Goal: Contribute content: Add original content to the website for others to see

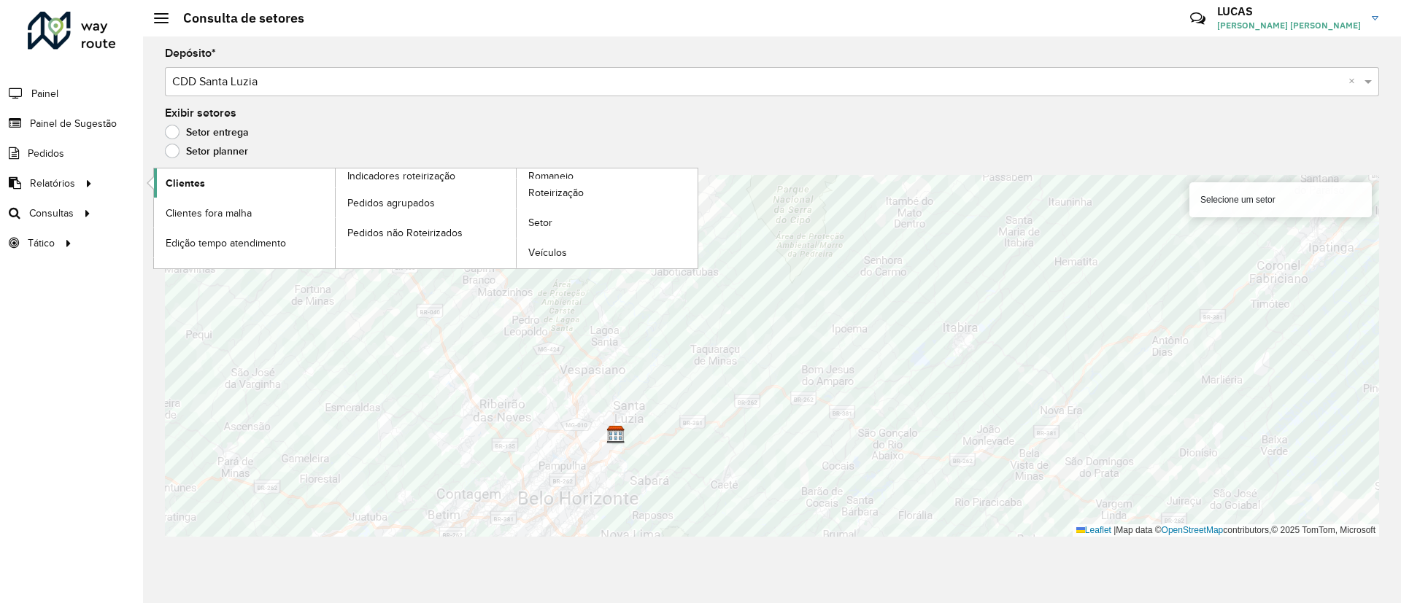
click at [196, 176] on span "Clientes" at bounding box center [185, 183] width 39 height 15
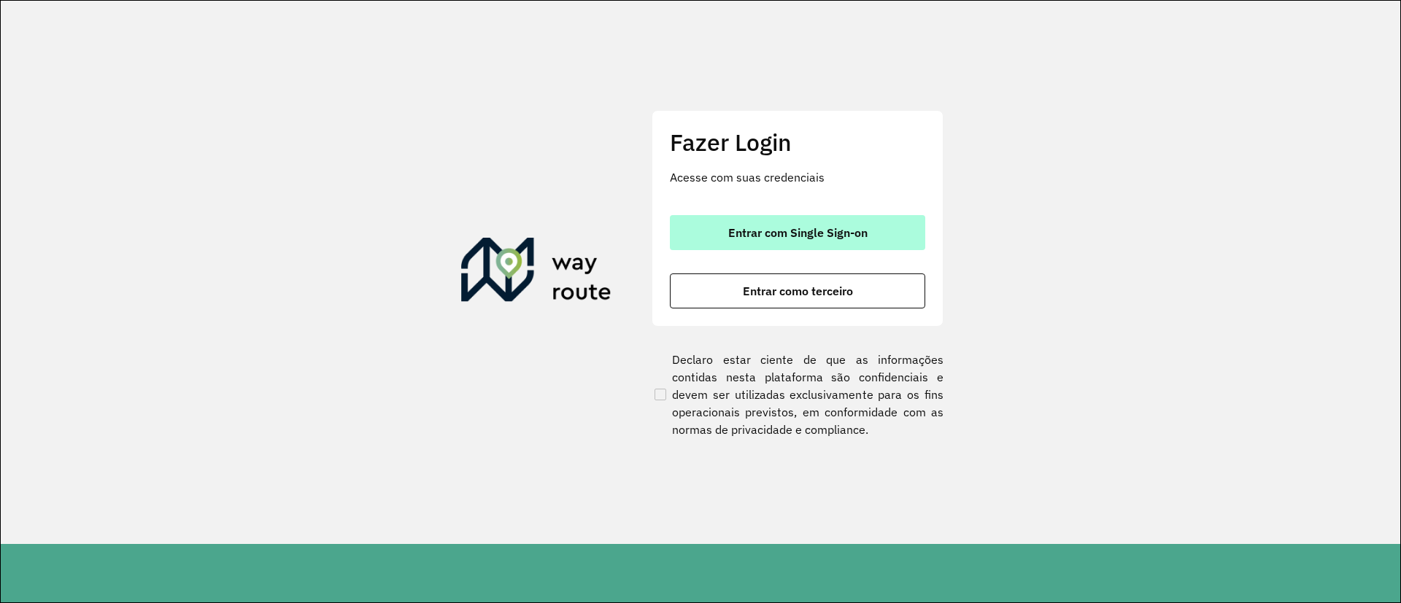
click at [729, 220] on button "Entrar com Single Sign-on" at bounding box center [797, 232] width 255 height 35
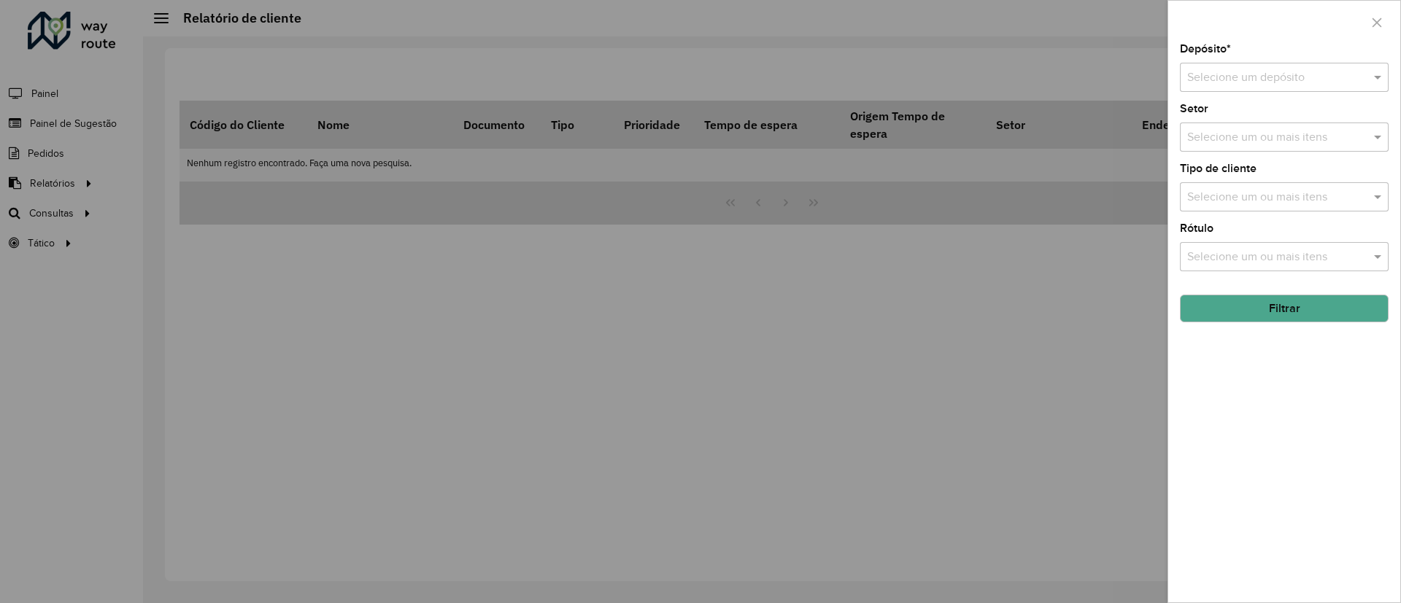
click at [70, 181] on div at bounding box center [700, 301] width 1401 height 603
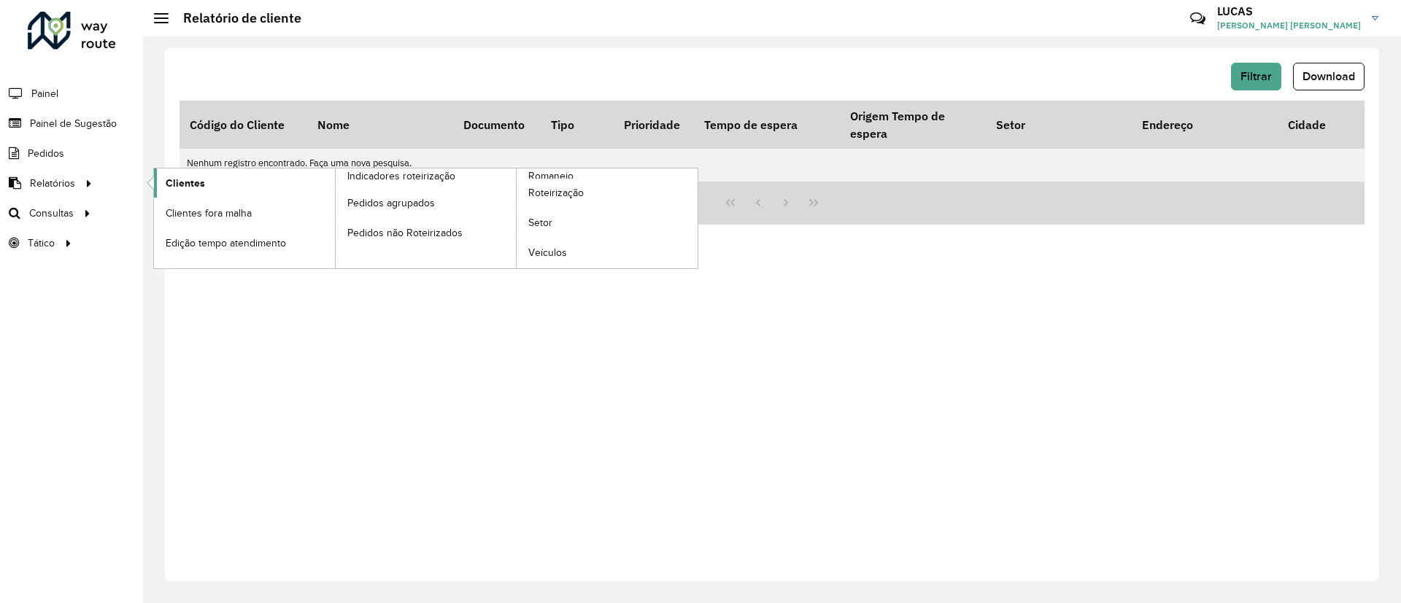
click at [195, 188] on span "Clientes" at bounding box center [185, 183] width 39 height 15
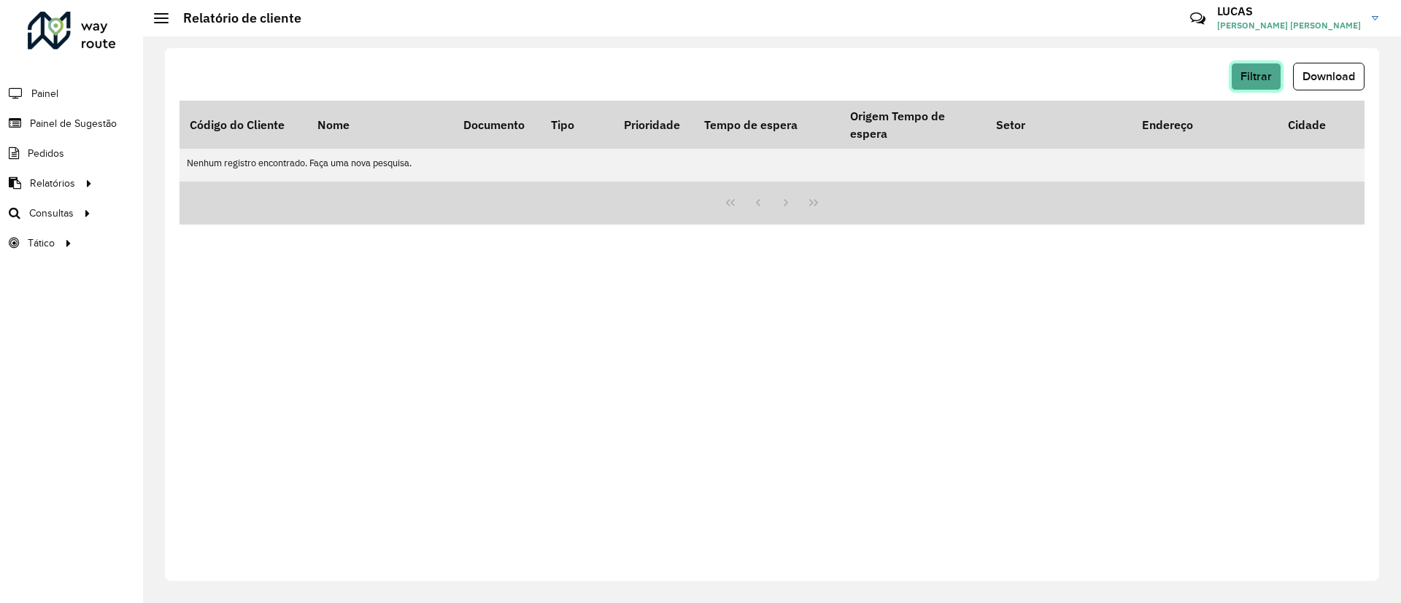
click at [1258, 74] on span "Filtrar" at bounding box center [1255, 76] width 31 height 12
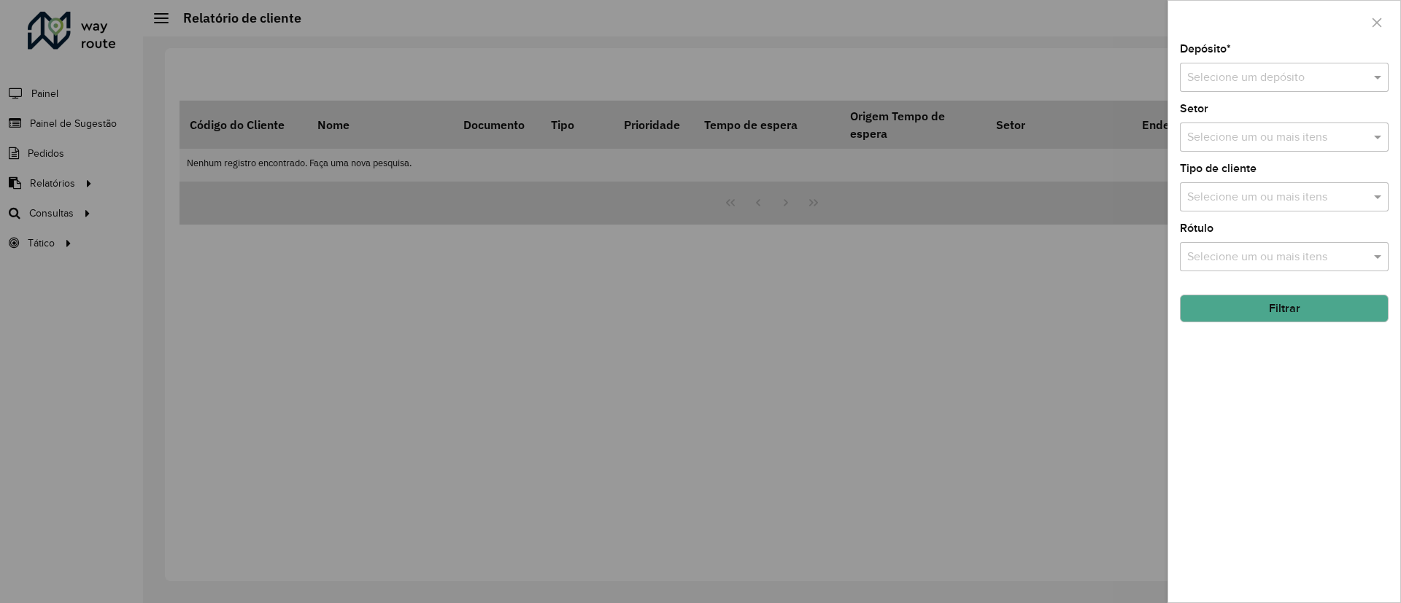
click at [1277, 92] on div "Depósito * Selecione um depósito Setor Selecione um ou mais itens Tipo de clien…" at bounding box center [1284, 323] width 232 height 559
click at [1257, 78] on input "text" at bounding box center [1269, 78] width 165 height 18
click at [1239, 123] on span "CDD Santa Luzia" at bounding box center [1228, 119] width 85 height 12
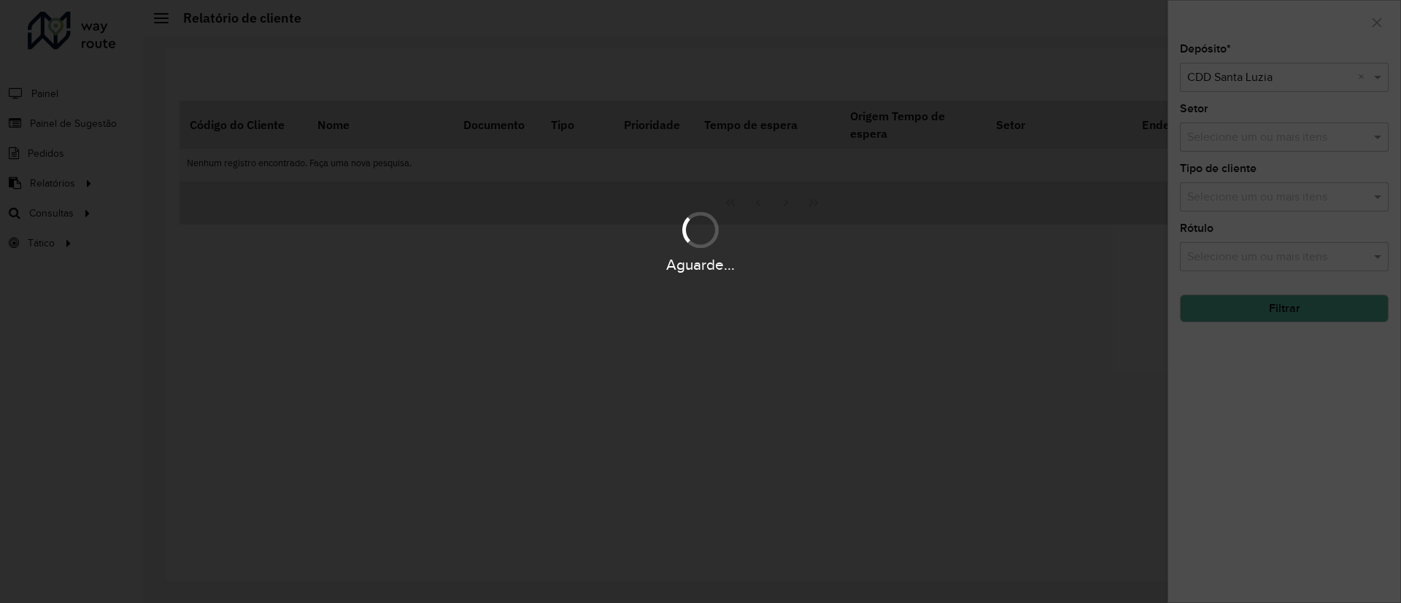
click at [1261, 306] on div "Aguarde..." at bounding box center [700, 301] width 1401 height 603
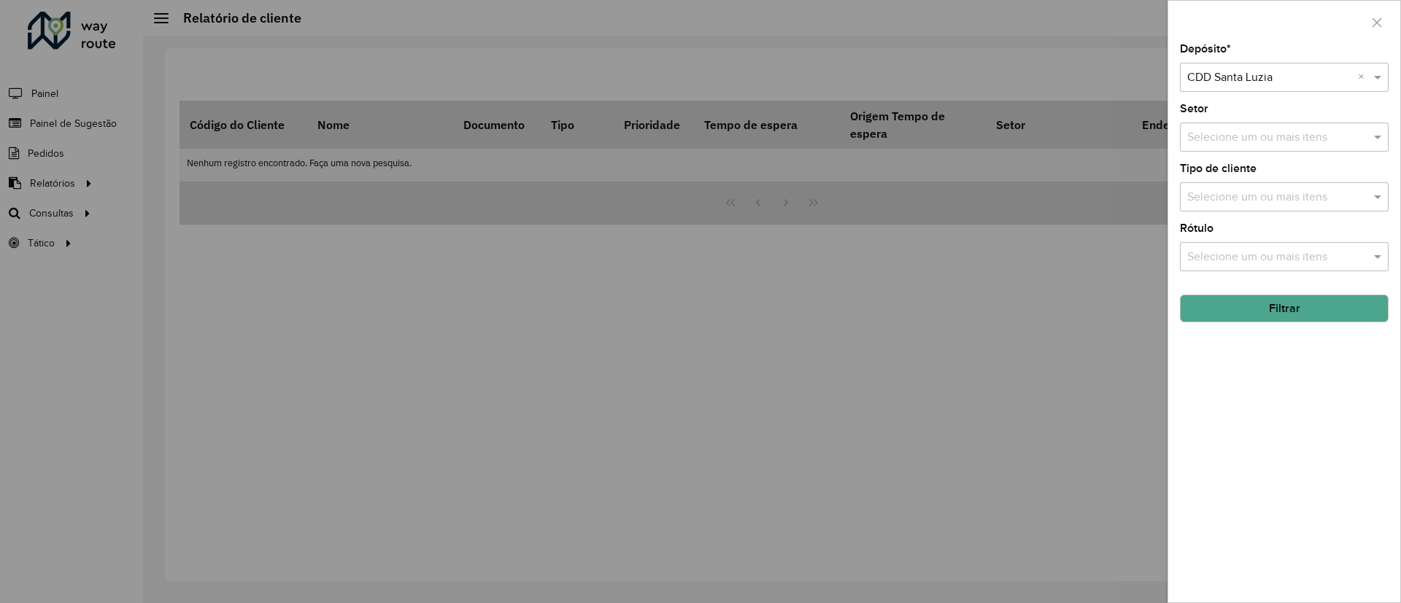
click at [1261, 306] on button "Filtrar" at bounding box center [1284, 309] width 209 height 28
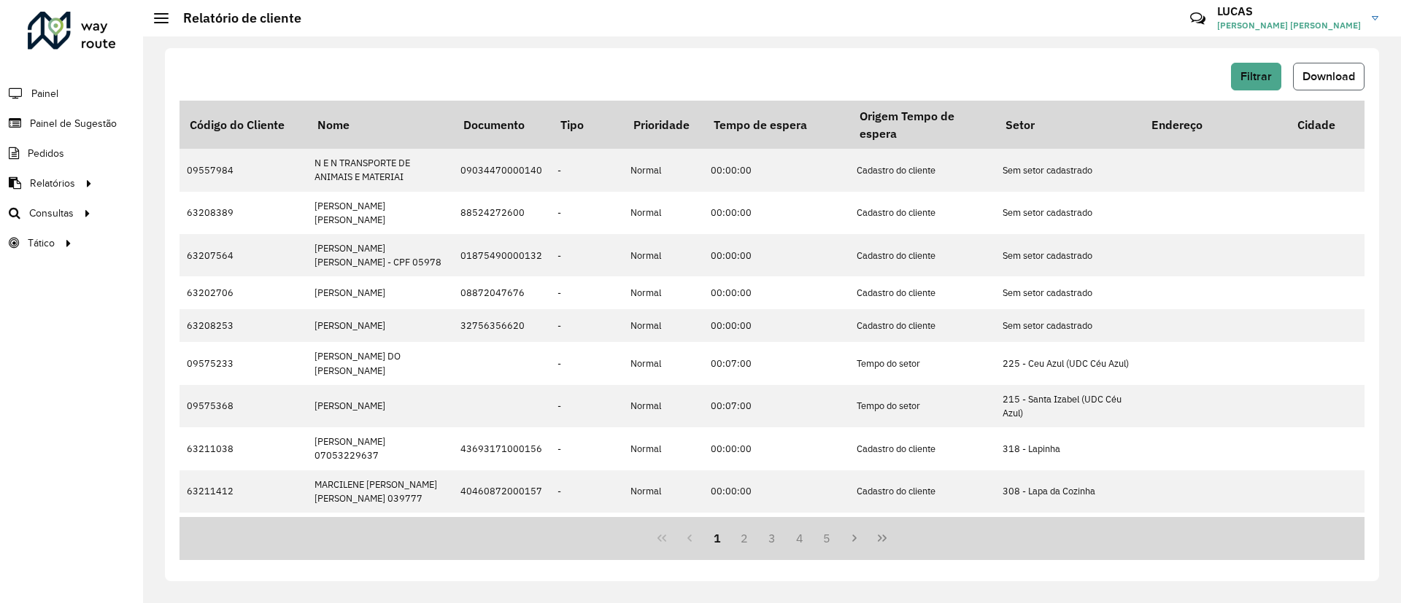
click at [1344, 83] on button "Download" at bounding box center [1328, 77] width 71 height 28
click at [91, 120] on span "Painel de Sugestão" at bounding box center [75, 123] width 91 height 15
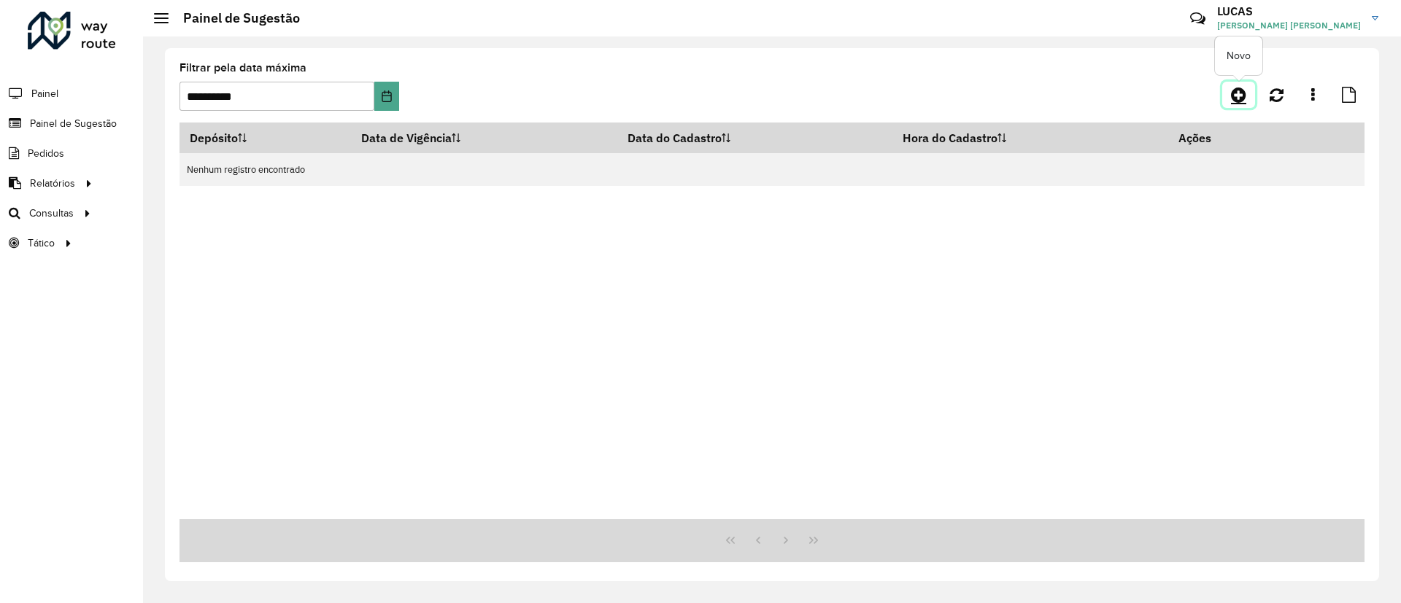
click at [1246, 88] on icon at bounding box center [1238, 95] width 15 height 18
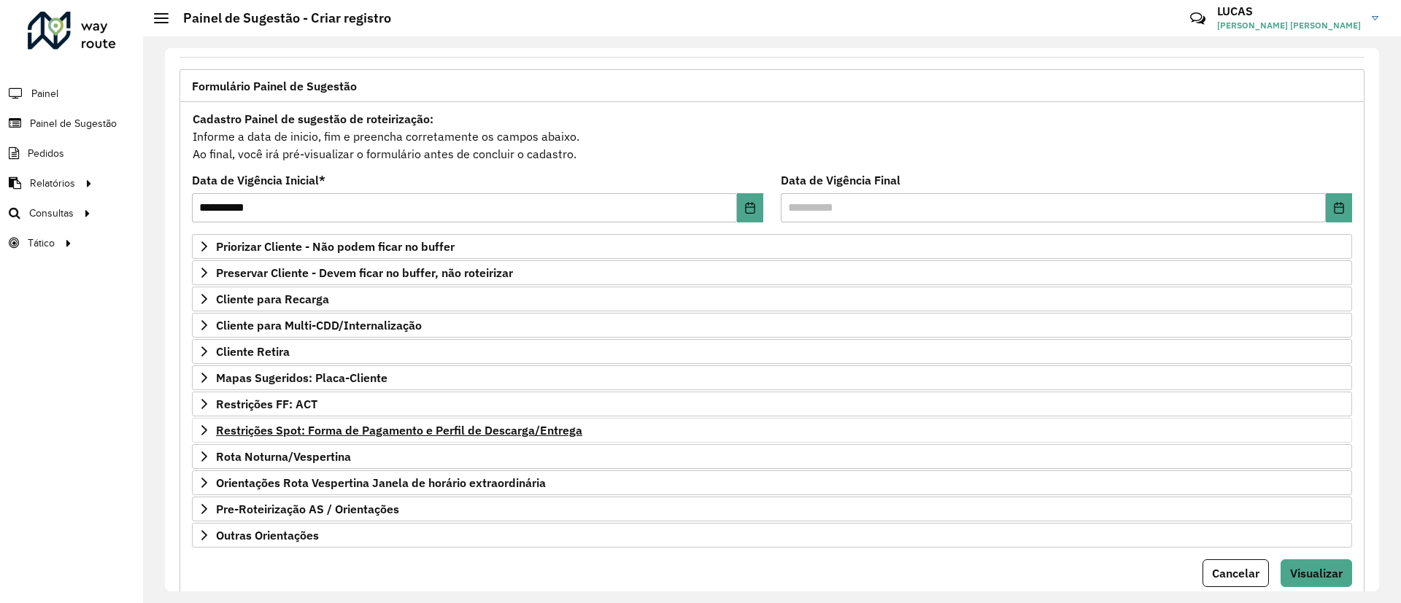
scroll to position [109, 0]
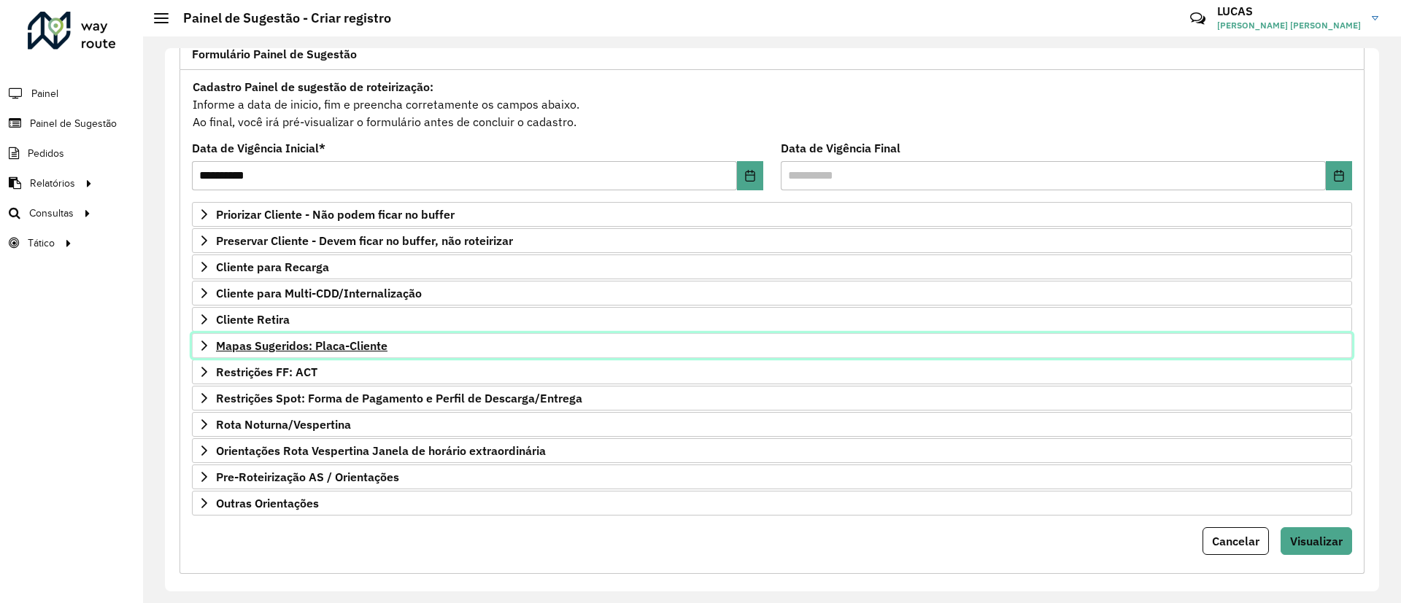
click at [290, 353] on link "Mapas Sugeridos: Placa-Cliente" at bounding box center [772, 345] width 1160 height 25
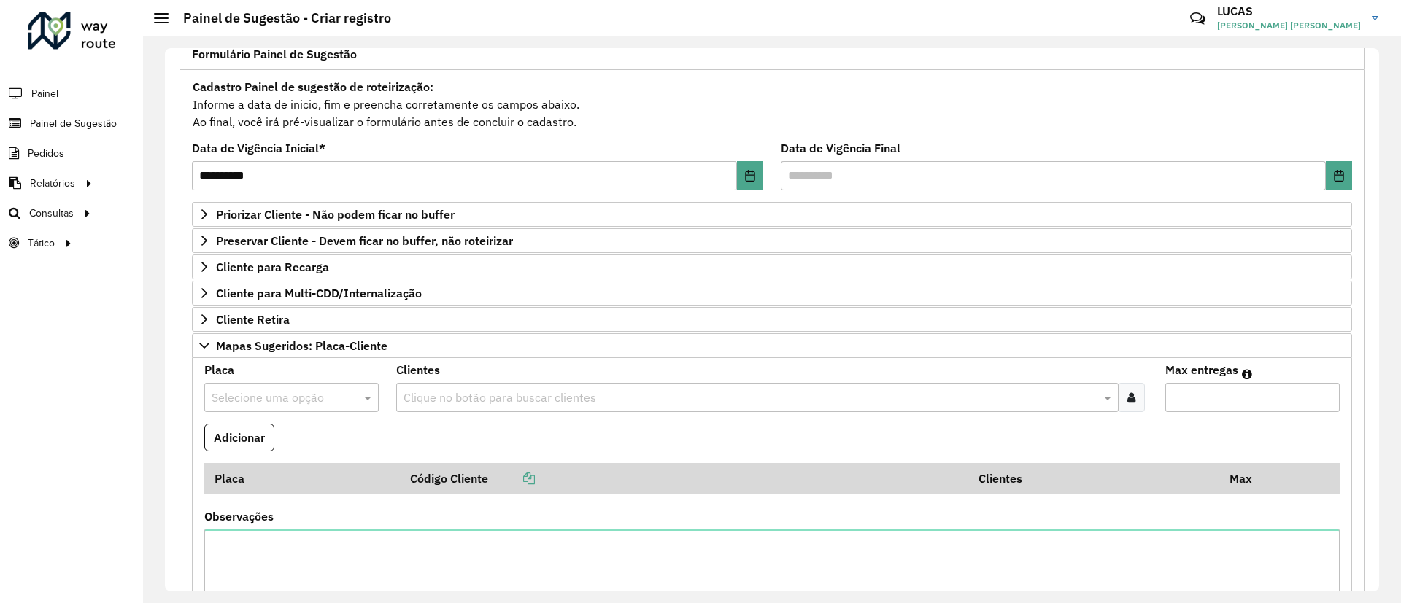
click at [282, 395] on input "text" at bounding box center [277, 399] width 131 height 18
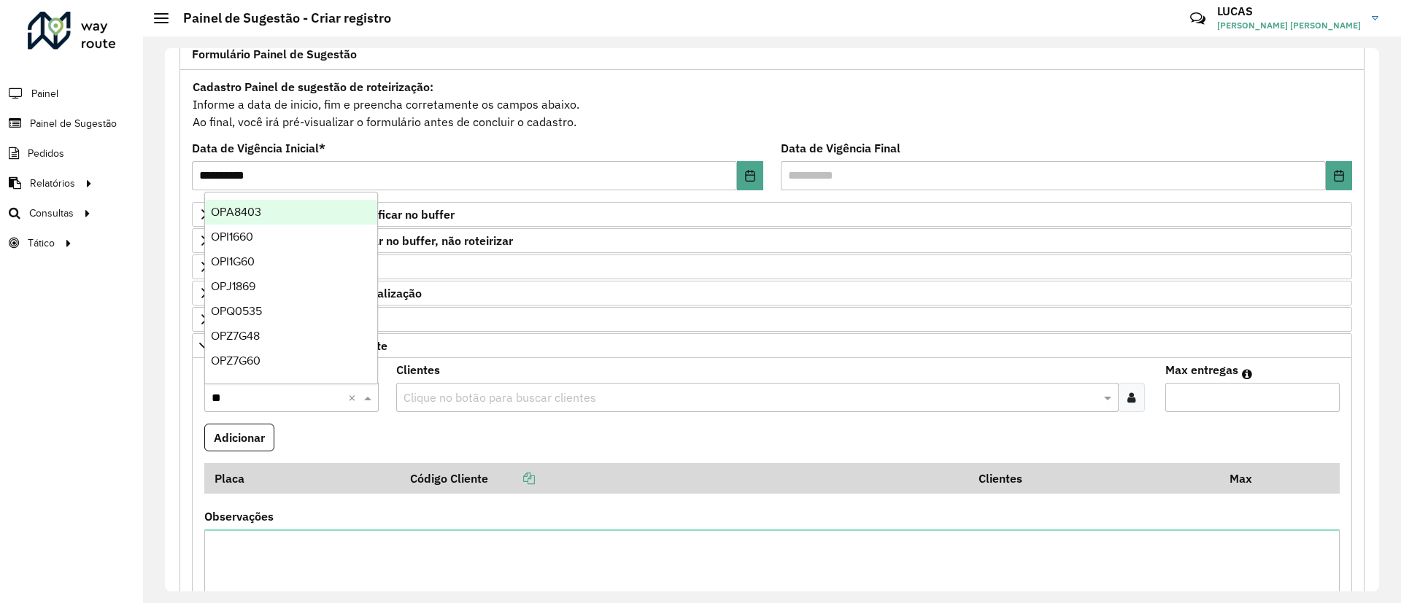
type input "***"
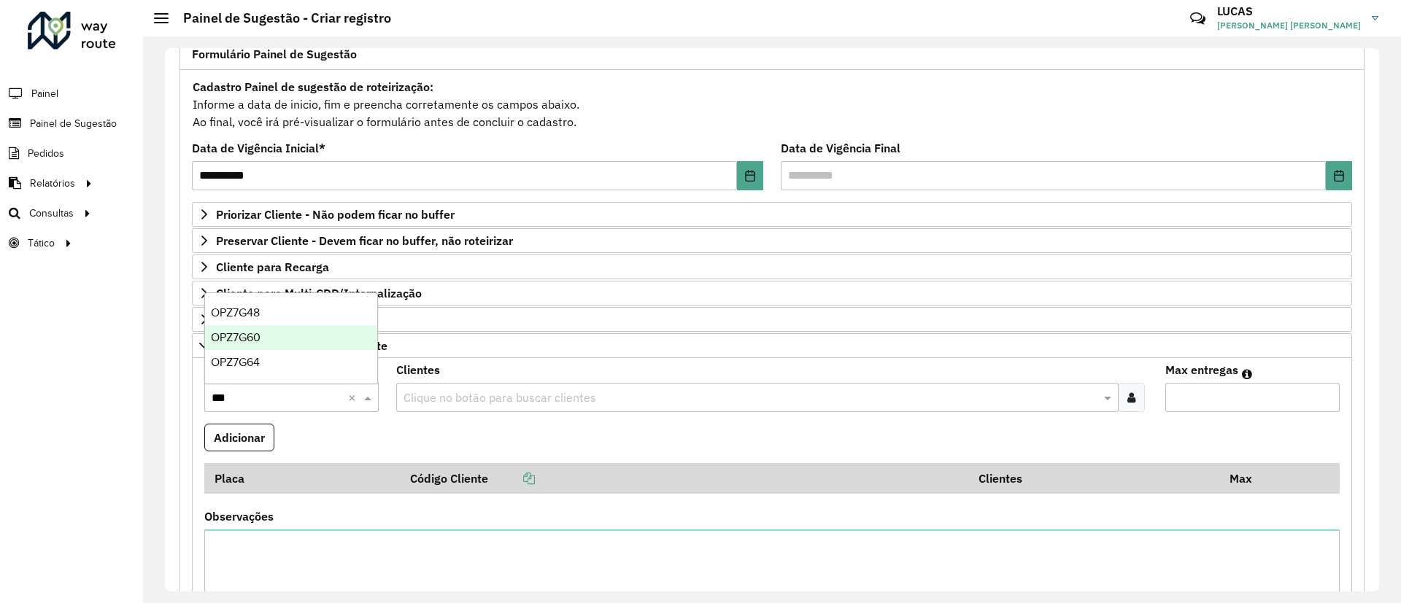
click at [275, 335] on div "OPZ7G60" at bounding box center [291, 337] width 172 height 25
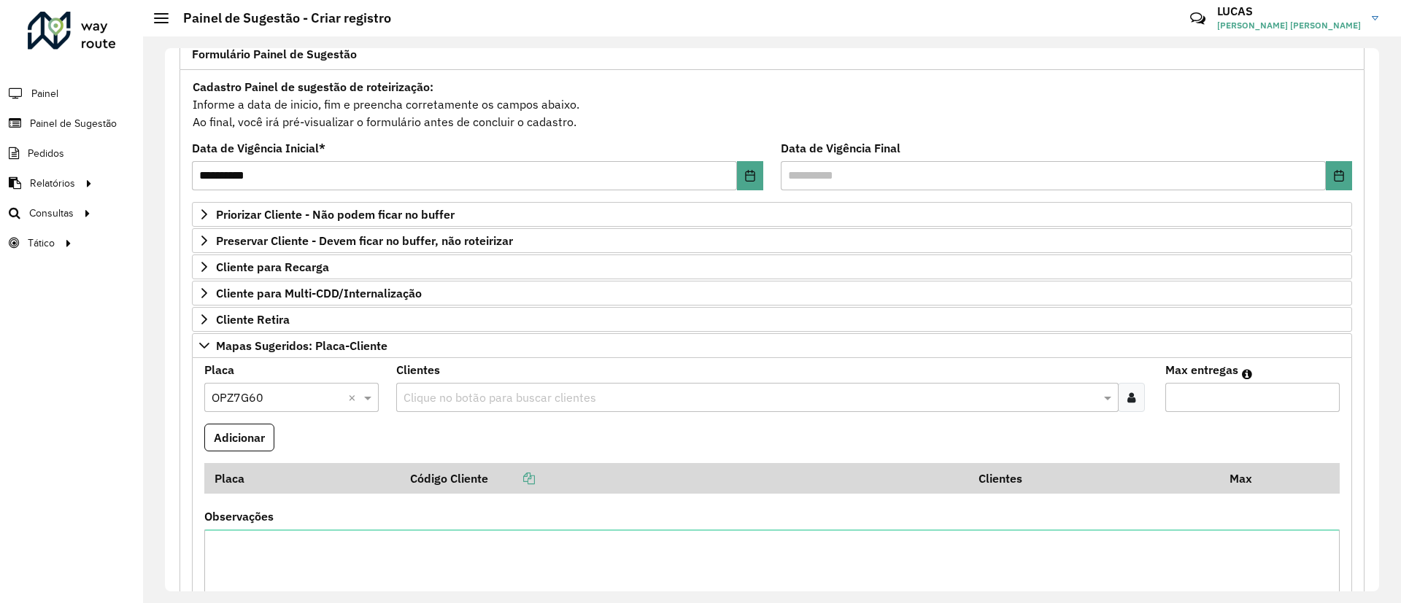
click at [1127, 397] on icon at bounding box center [1131, 398] width 8 height 12
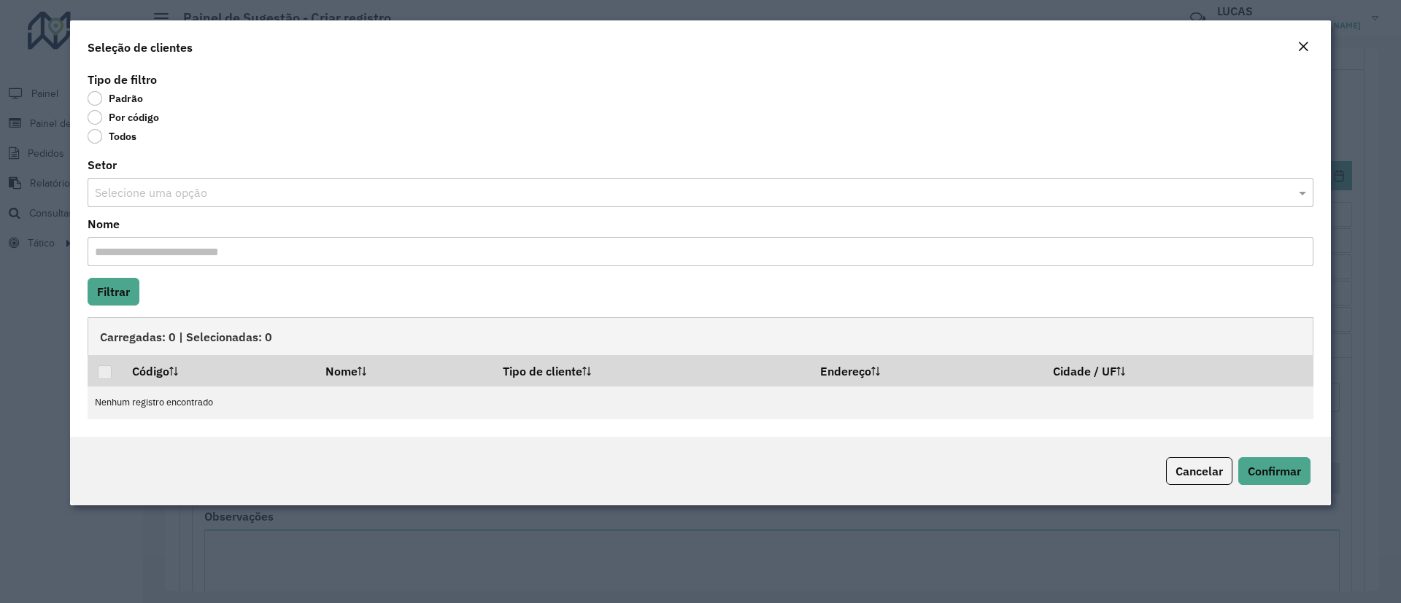
click at [126, 123] on label "Por código" at bounding box center [123, 117] width 71 height 15
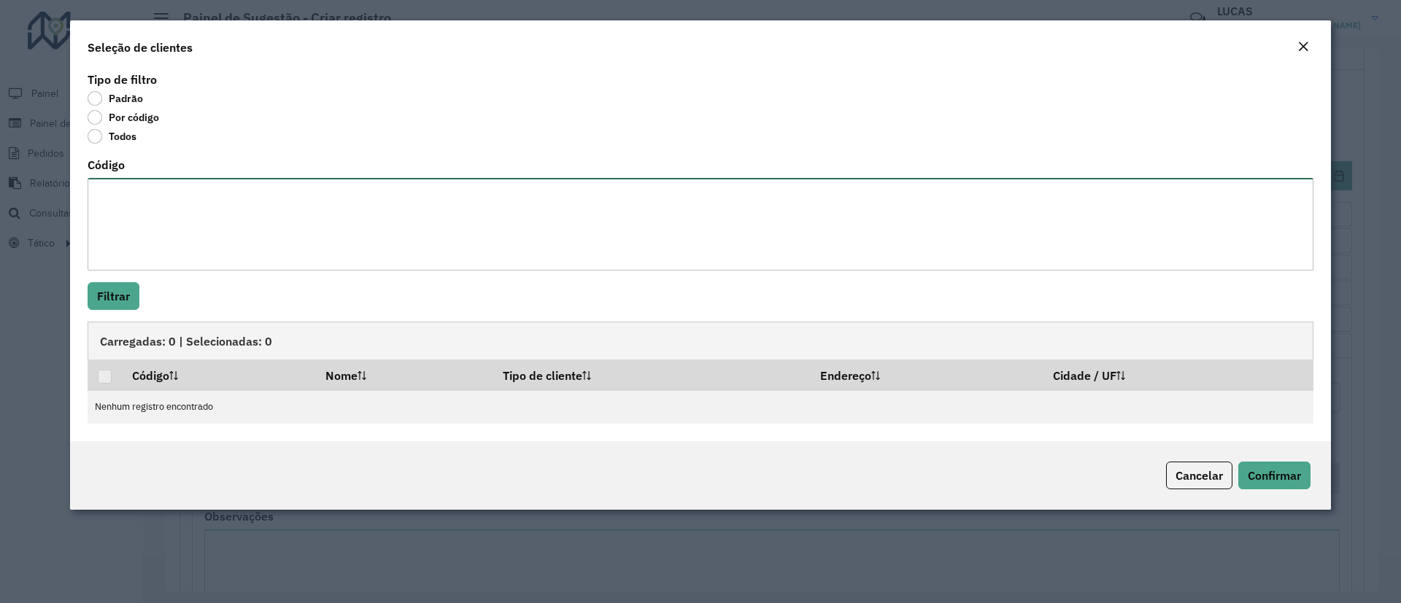
click at [167, 206] on textarea "Código" at bounding box center [701, 224] width 1226 height 93
paste textarea "**** ***** ***** ***** ****"
type textarea "**** ***** ***** ***** ****"
click at [125, 290] on button "Filtrar" at bounding box center [114, 296] width 52 height 28
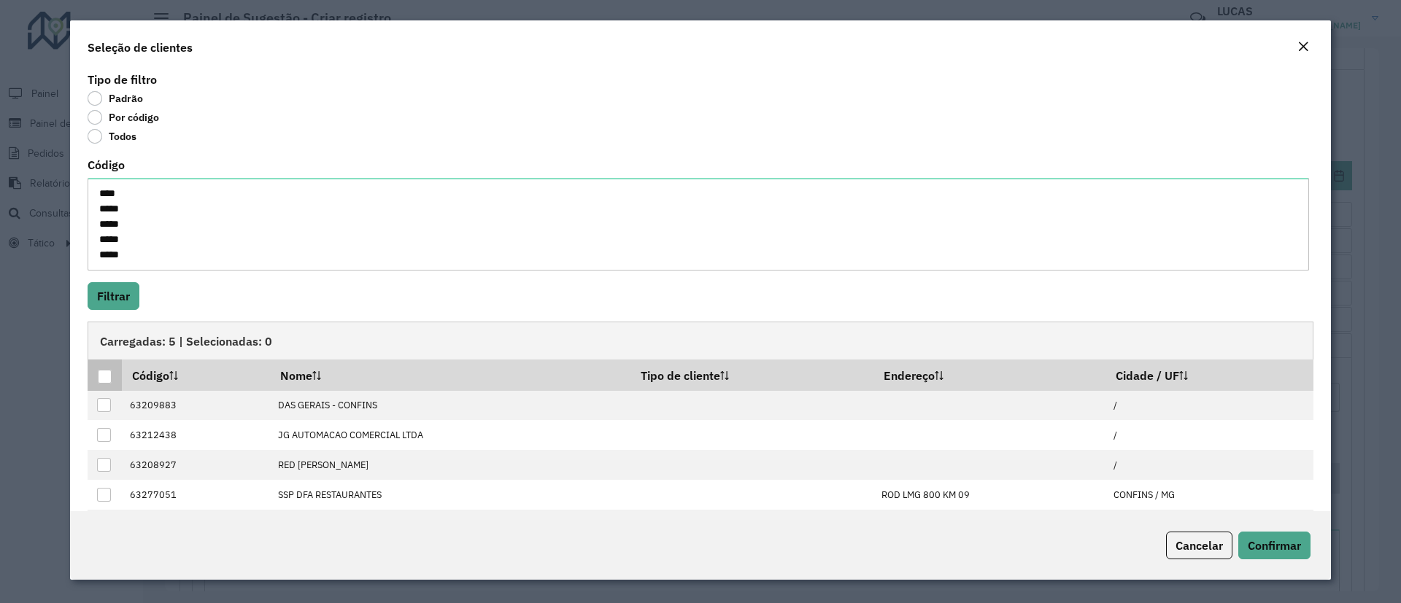
click at [116, 371] on th at bounding box center [105, 375] width 34 height 31
click at [96, 376] on th at bounding box center [105, 375] width 34 height 31
click at [98, 371] on div at bounding box center [105, 377] width 14 height 14
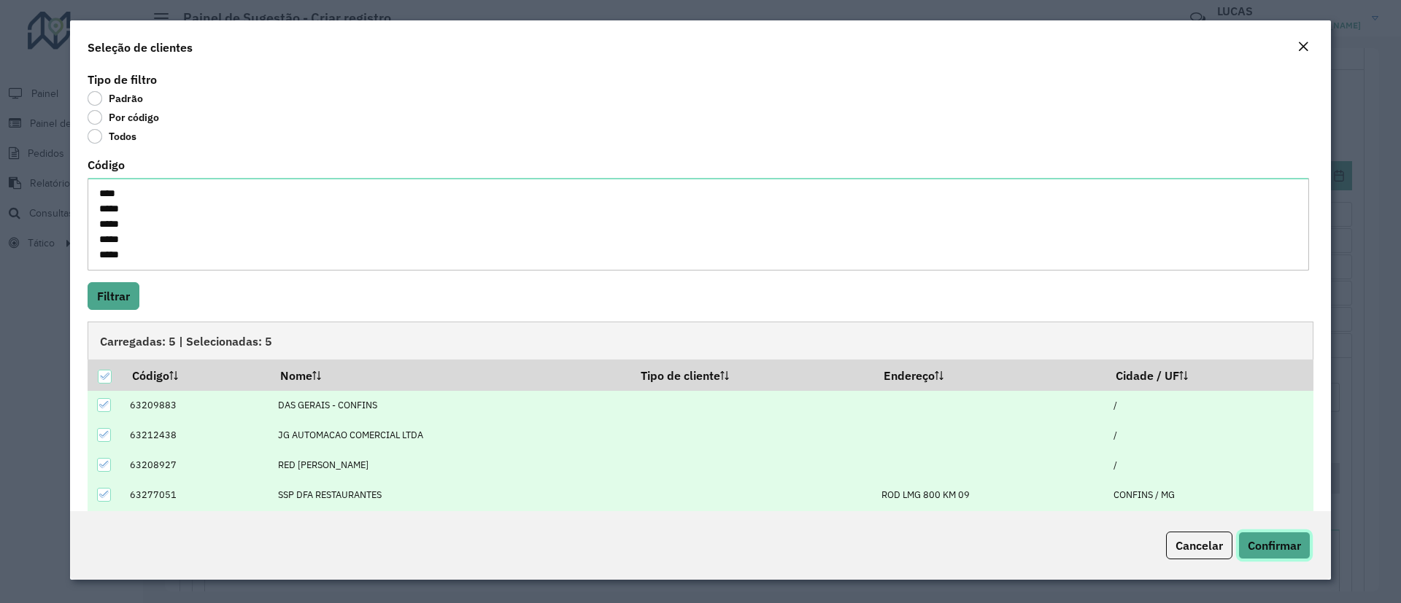
click at [1239, 552] on button "Confirmar" at bounding box center [1274, 546] width 72 height 28
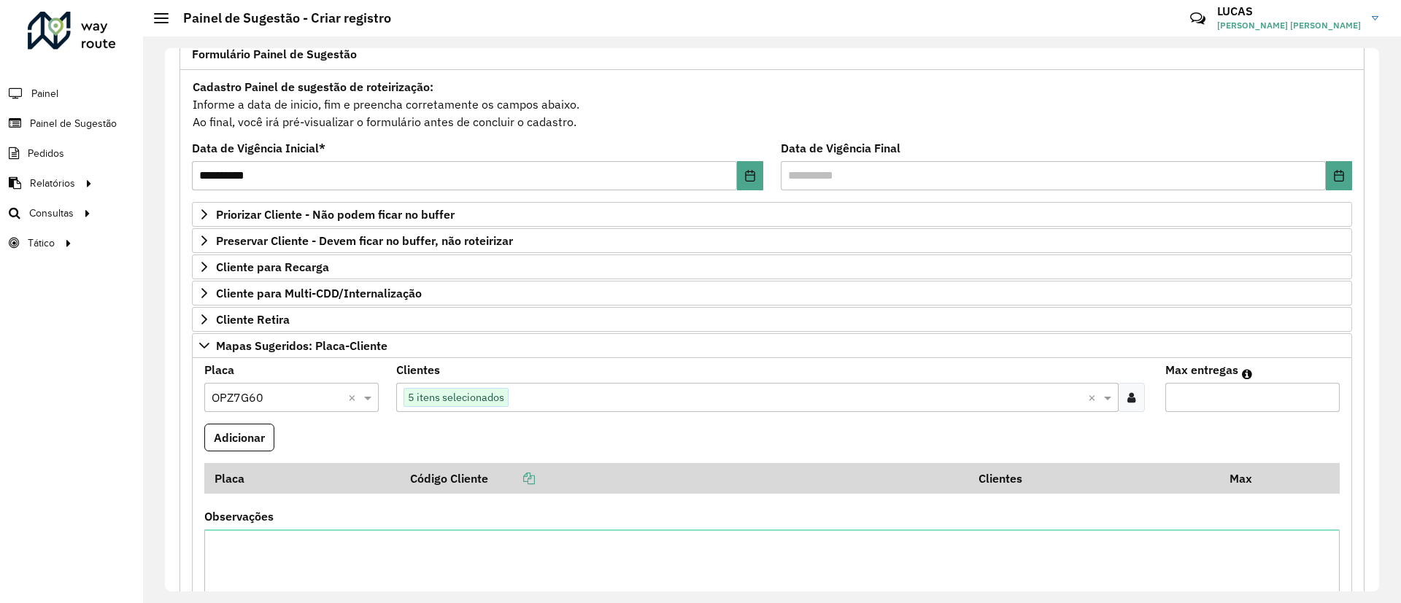
click at [1200, 393] on input "Max entregas" at bounding box center [1252, 397] width 174 height 29
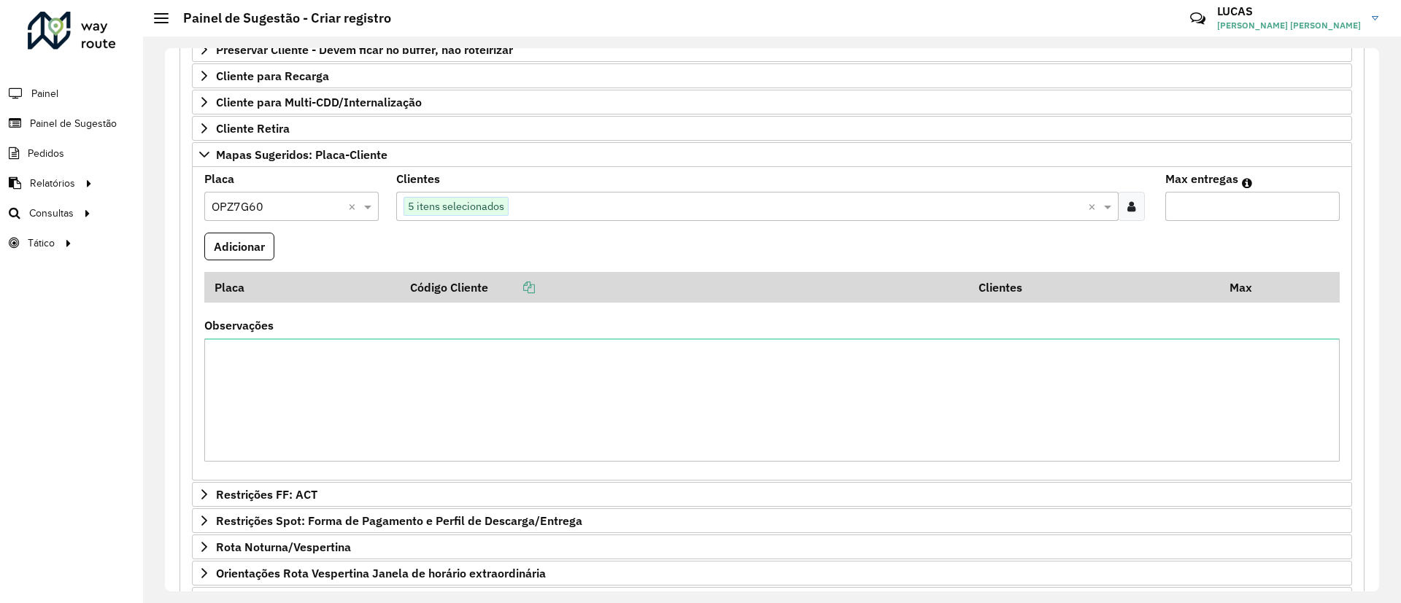
scroll to position [328, 0]
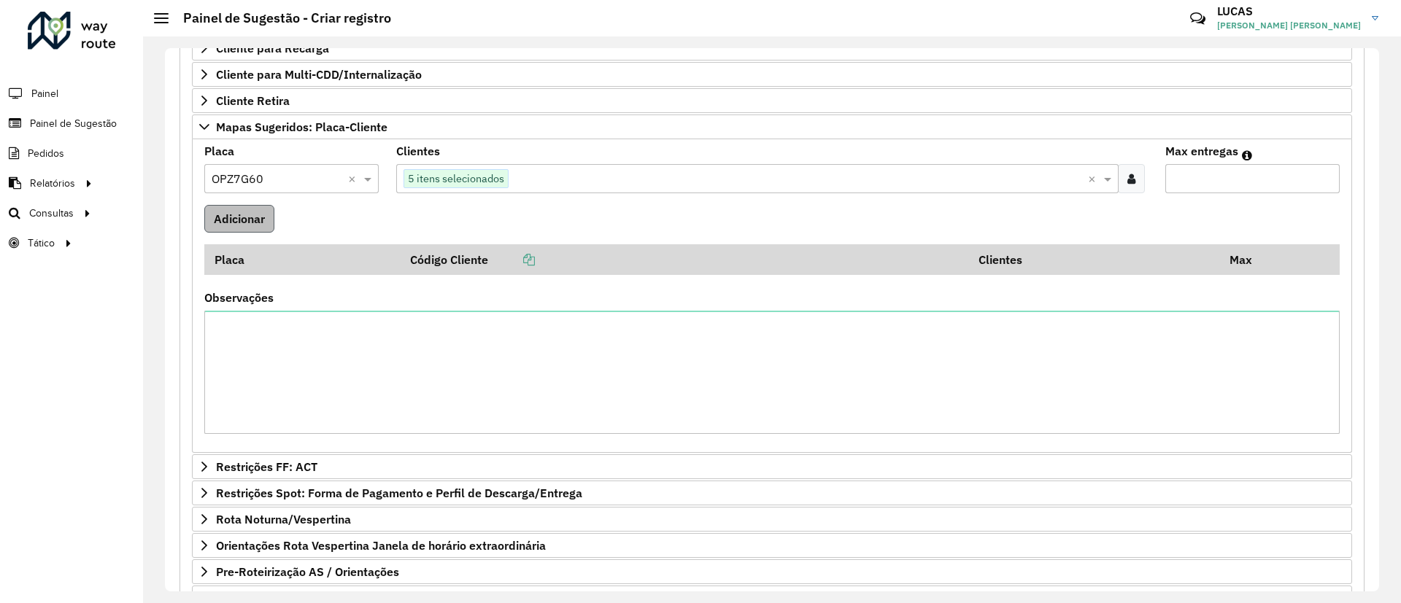
type input "**"
click at [249, 225] on button "Adicionar" at bounding box center [239, 219] width 70 height 28
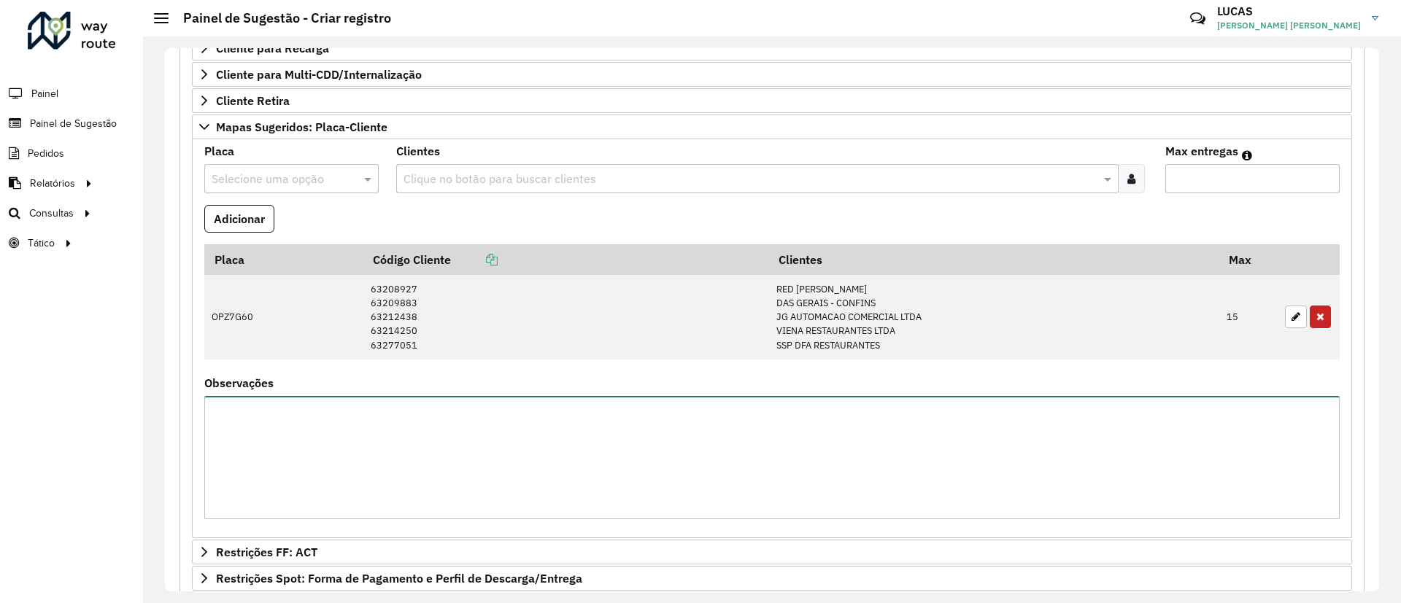
click at [449, 461] on textarea "Observações" at bounding box center [771, 457] width 1135 height 123
type textarea "**********"
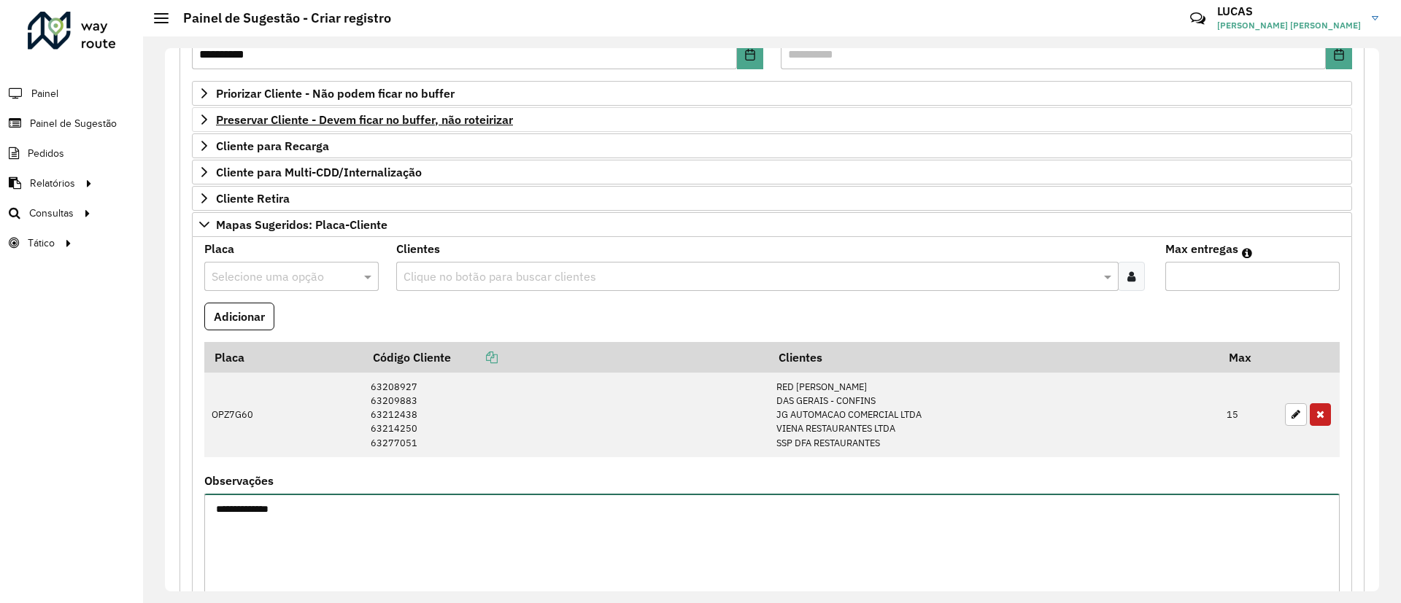
scroll to position [109, 0]
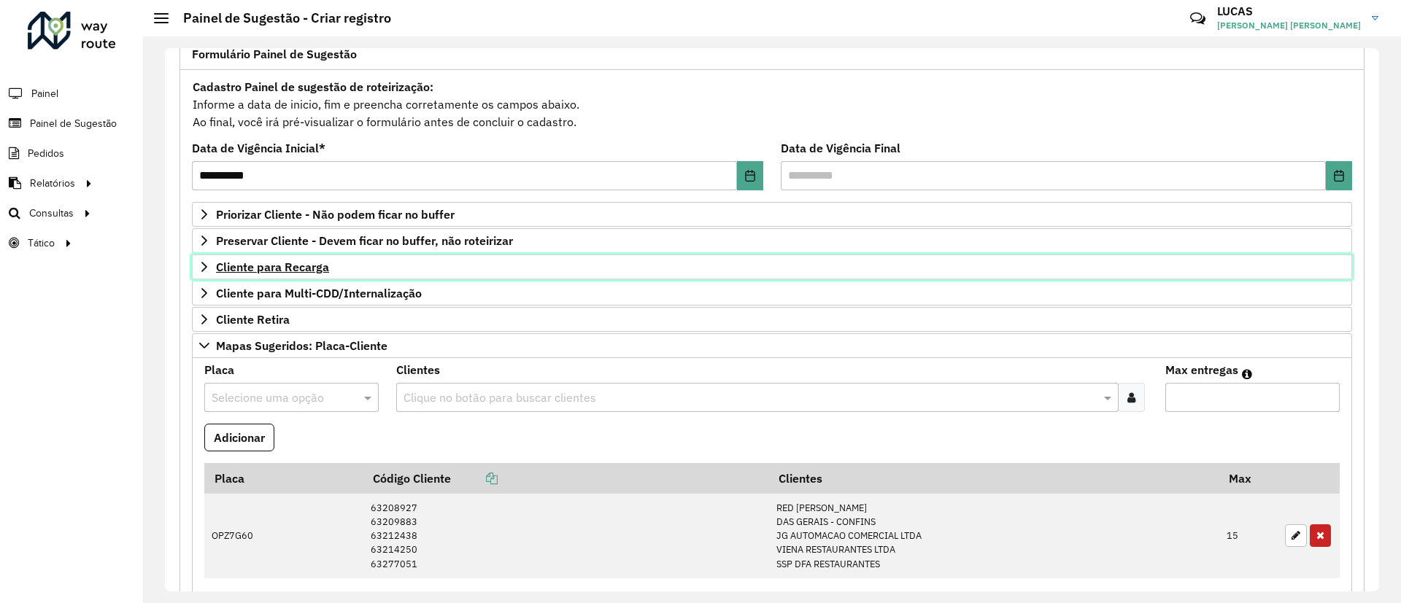
click at [279, 261] on span "Cliente para Recarga" at bounding box center [272, 267] width 113 height 12
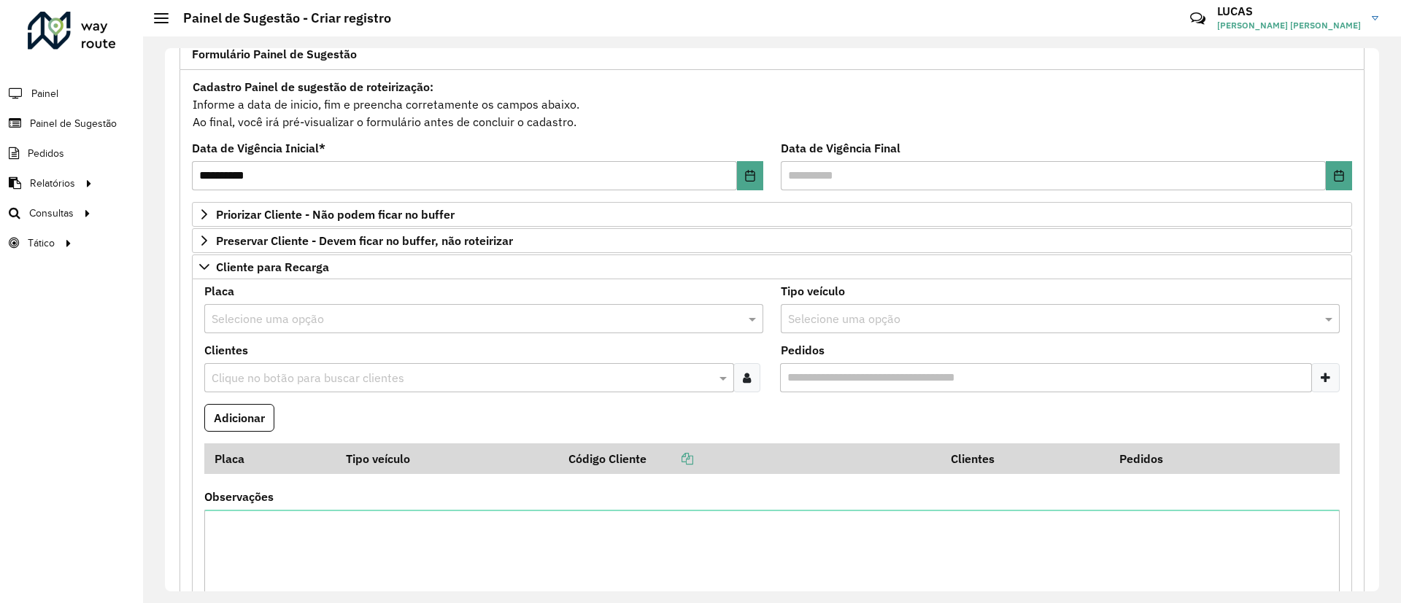
click at [307, 319] on input "text" at bounding box center [469, 320] width 515 height 18
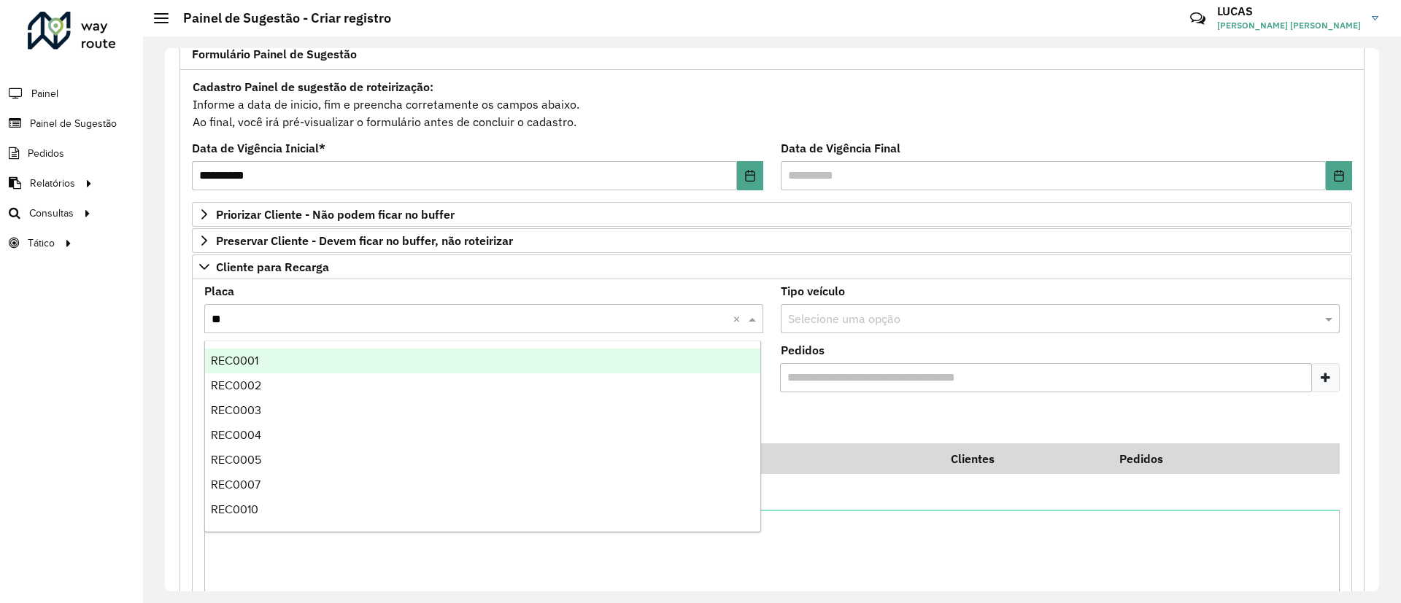
type input "***"
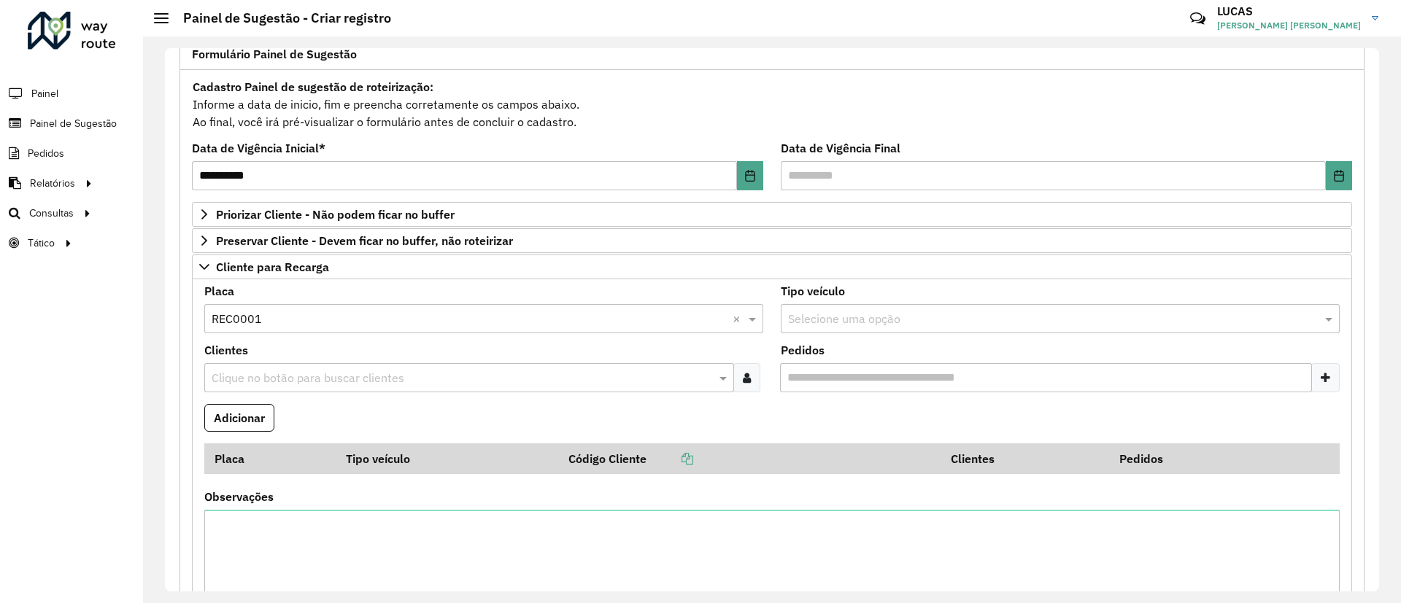
click at [279, 383] on input "text" at bounding box center [462, 379] width 508 height 18
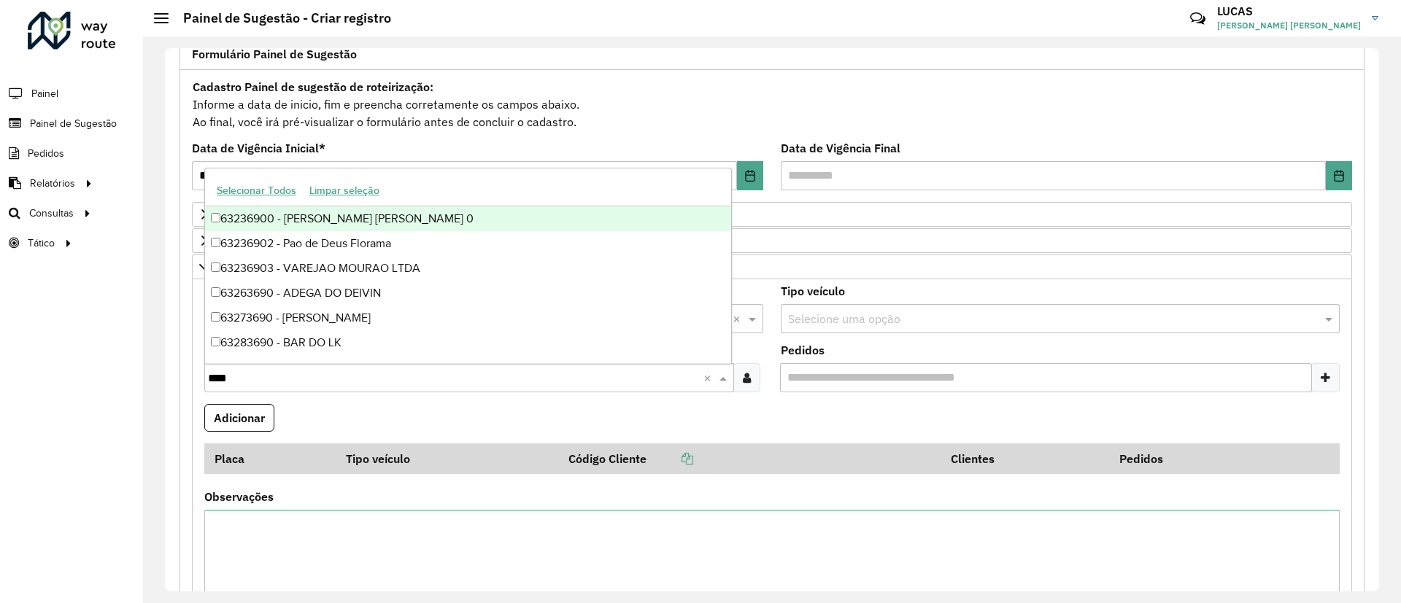
type input "*****"
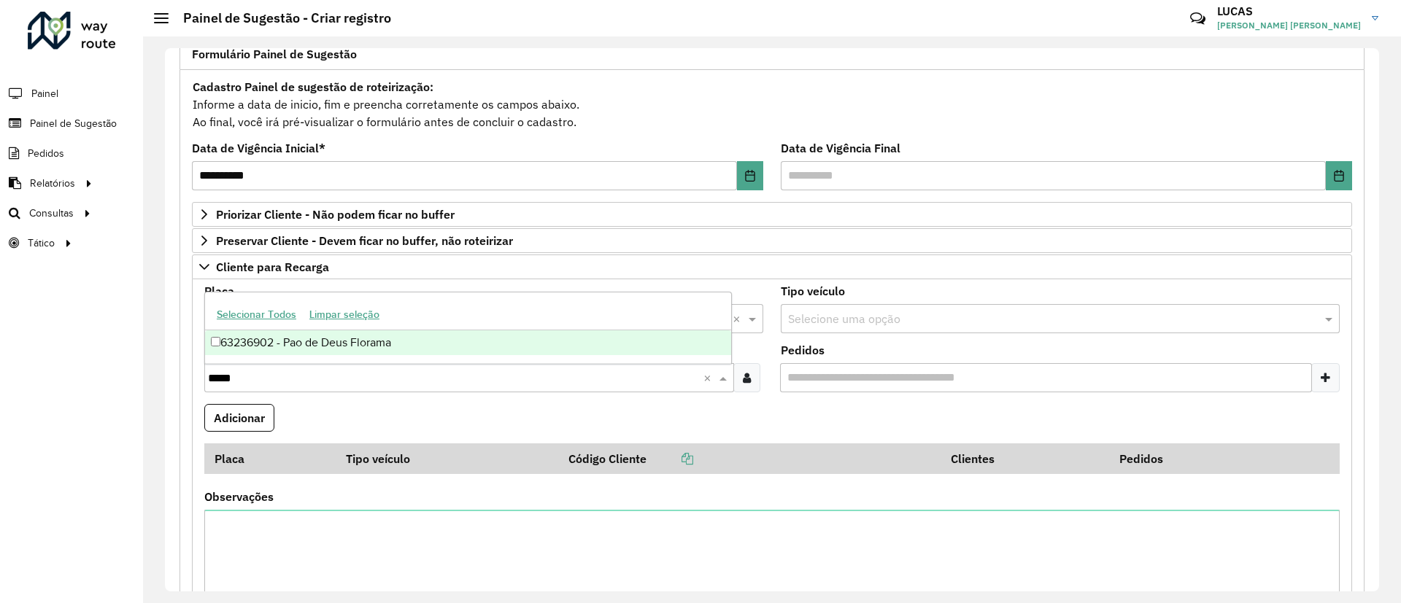
click at [262, 347] on div "63236902 - Pao de Deus Florama" at bounding box center [468, 342] width 526 height 25
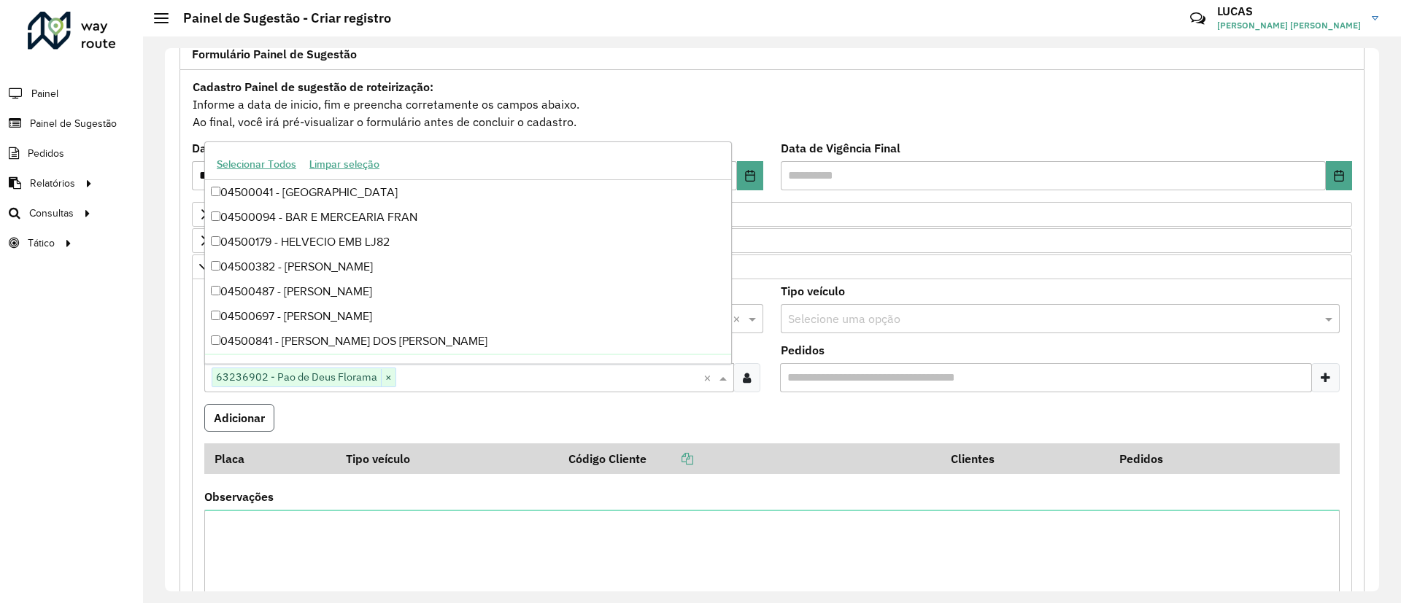
click at [229, 427] on button "Adicionar" at bounding box center [239, 418] width 70 height 28
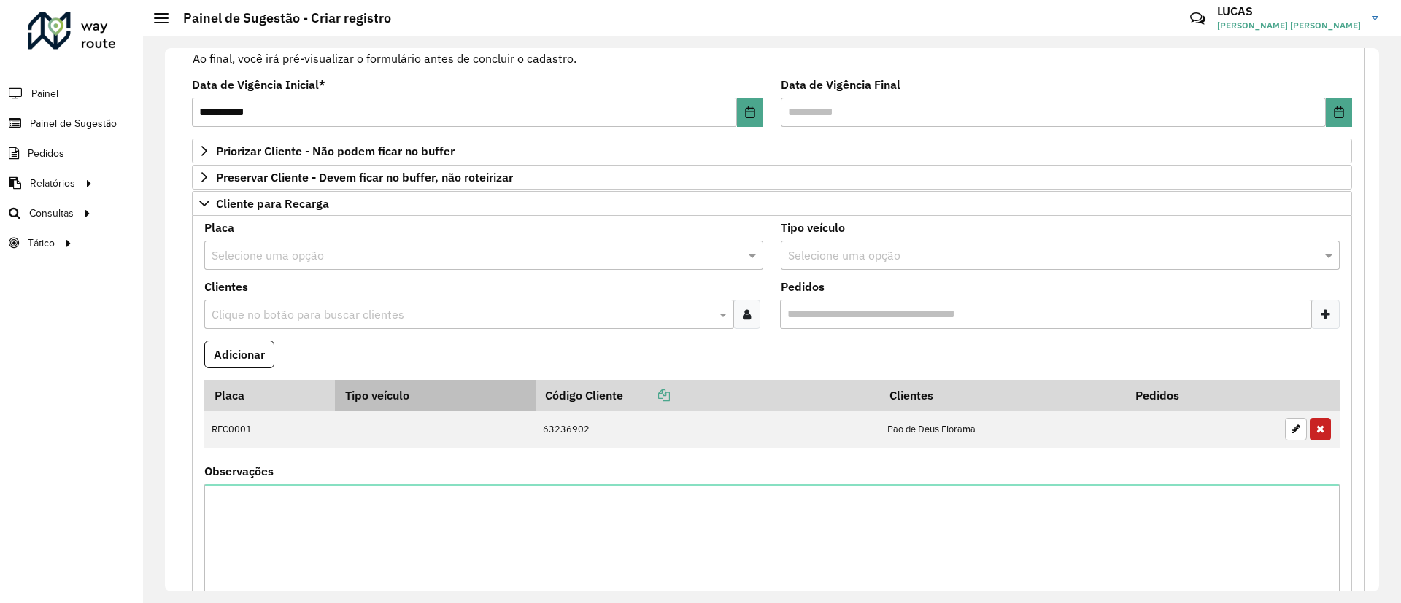
scroll to position [219, 0]
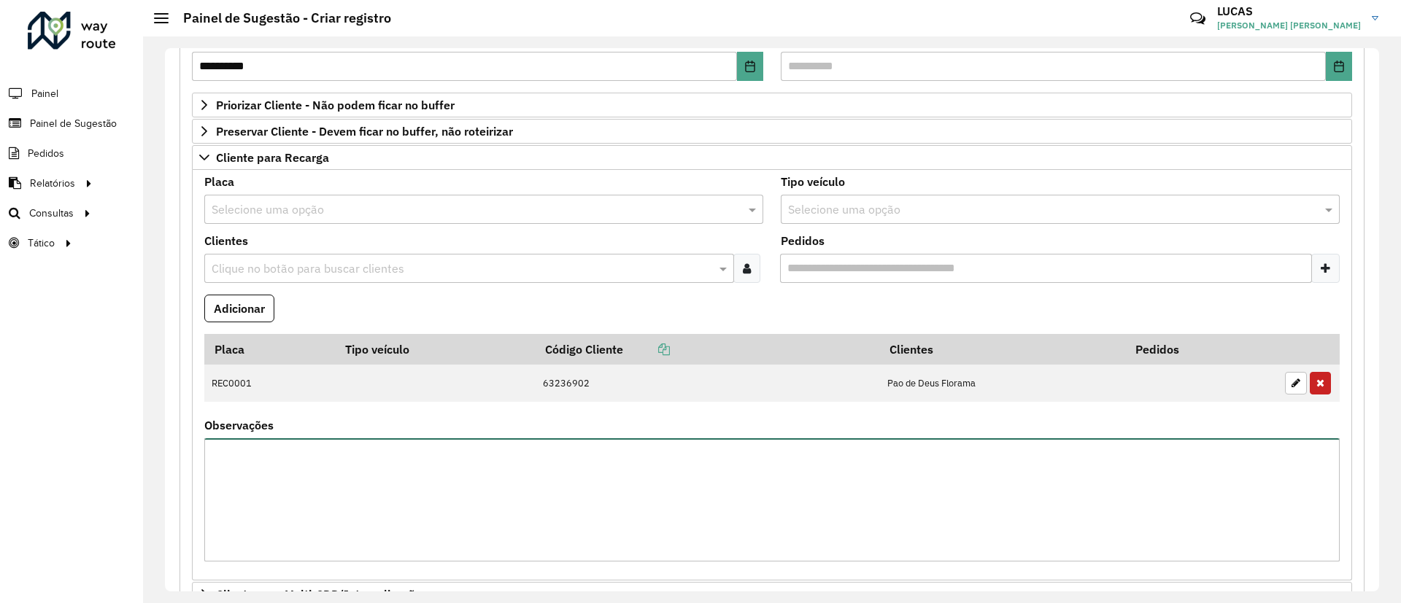
click at [376, 463] on textarea "Observações" at bounding box center [771, 499] width 1135 height 123
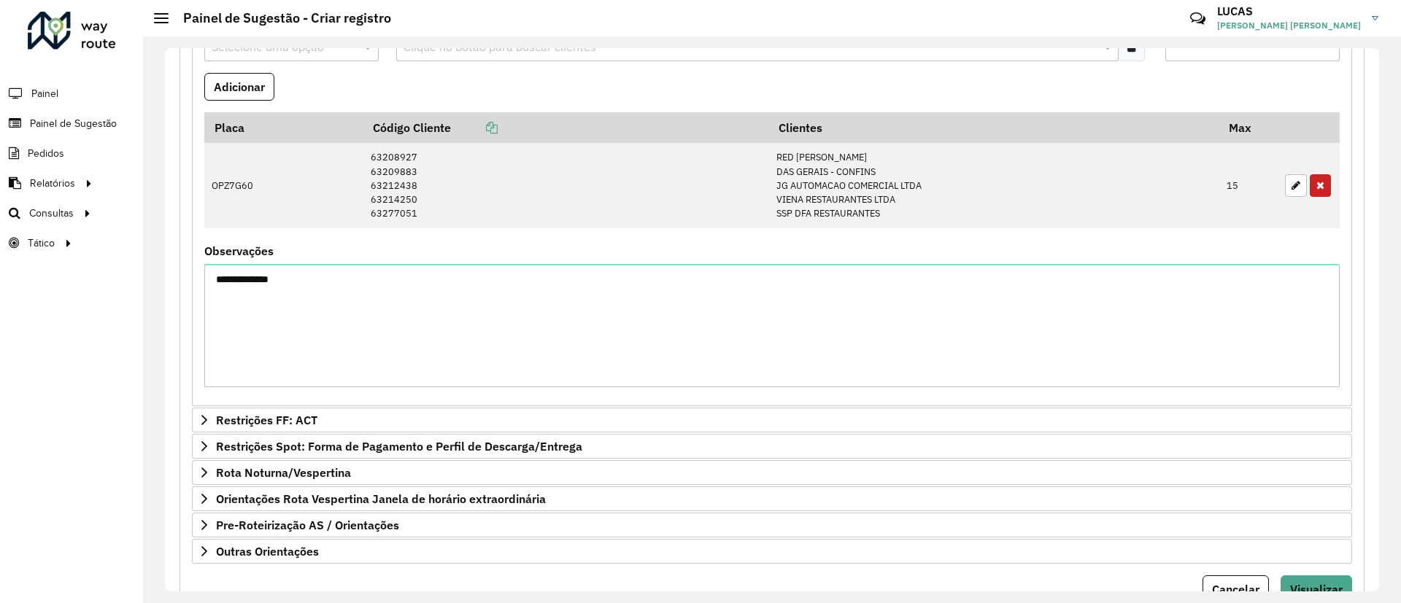
scroll to position [934, 0]
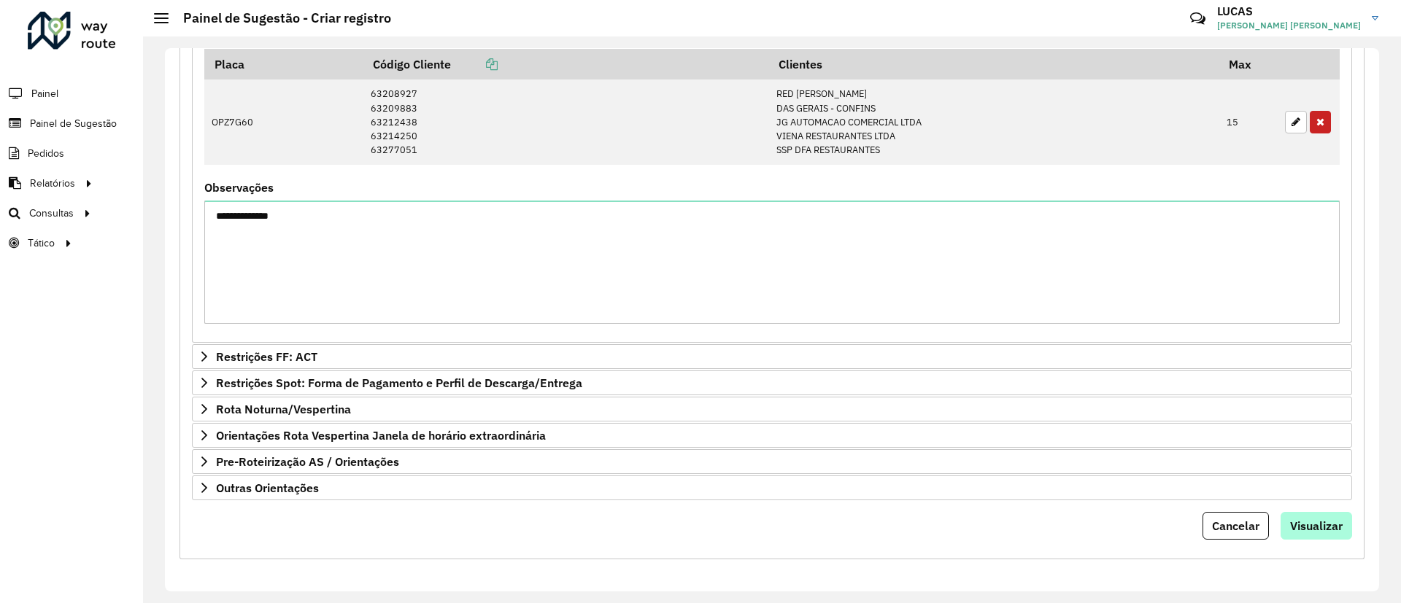
type textarea "**********"
click at [1293, 535] on button "Visualizar" at bounding box center [1315, 526] width 71 height 28
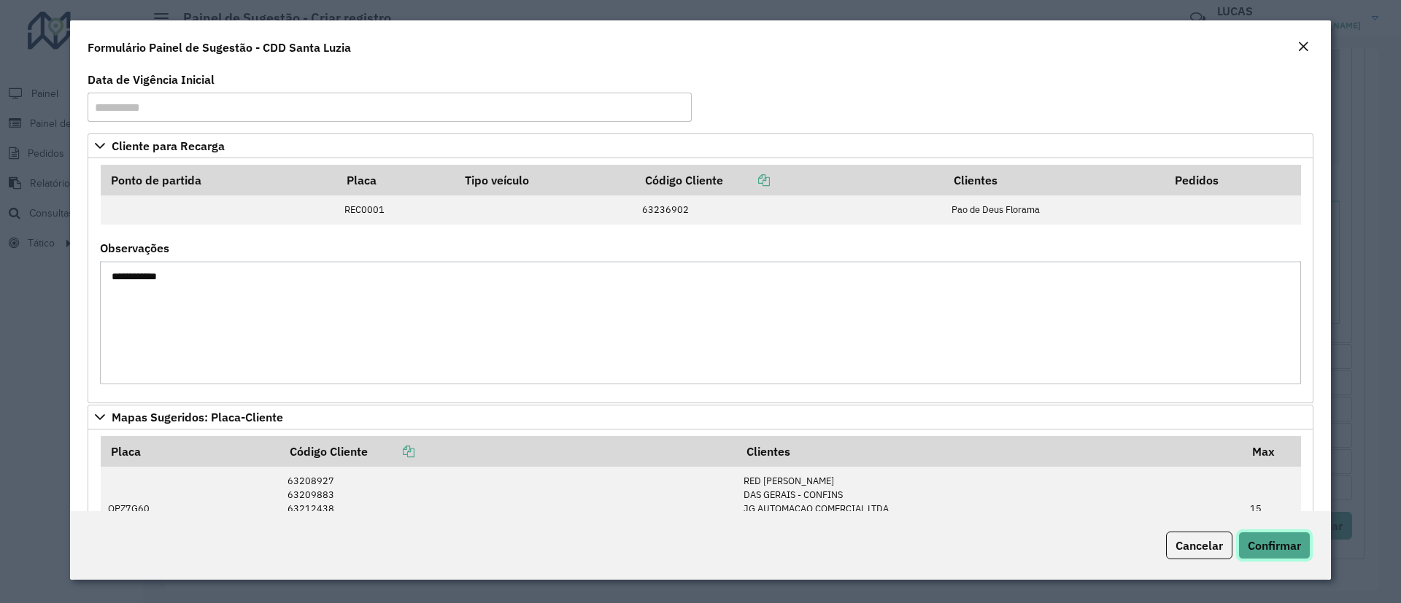
click at [1272, 541] on span "Confirmar" at bounding box center [1273, 545] width 53 height 15
